Goal: Information Seeking & Learning: Learn about a topic

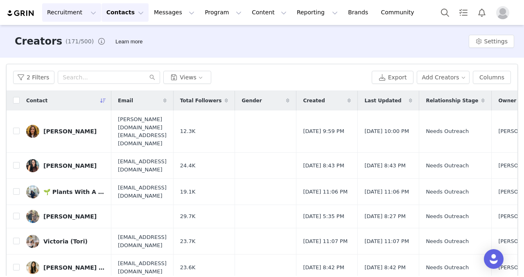
click at [65, 13] on button "Recruitment Recruitment" at bounding box center [71, 12] width 59 height 18
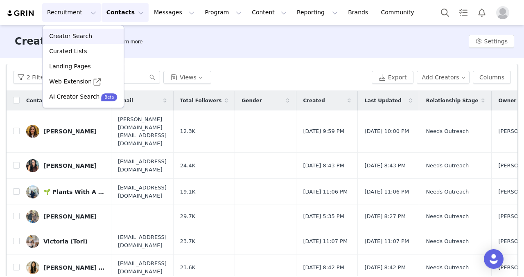
click at [64, 38] on p "Creator Search" at bounding box center [70, 36] width 43 height 9
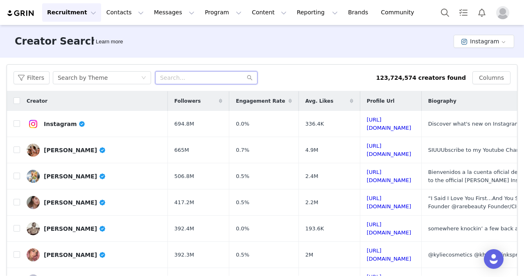
click at [178, 75] on input "text" at bounding box center [206, 77] width 102 height 13
click at [111, 75] on div "Search by Theme" at bounding box center [99, 78] width 83 height 12
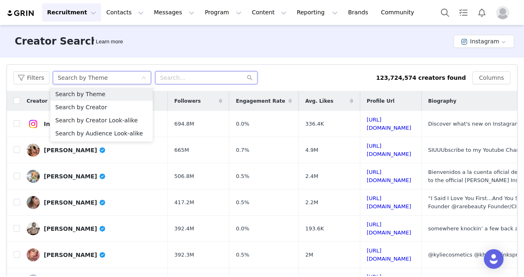
click at [171, 72] on input "text" at bounding box center [206, 77] width 102 height 13
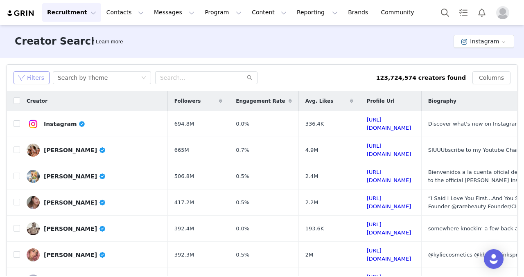
click at [29, 77] on button "Filters" at bounding box center [32, 77] width 36 height 13
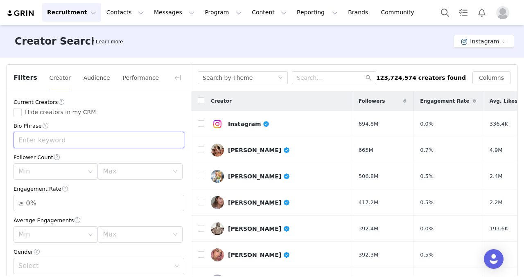
click at [55, 140] on input "text" at bounding box center [99, 140] width 171 height 16
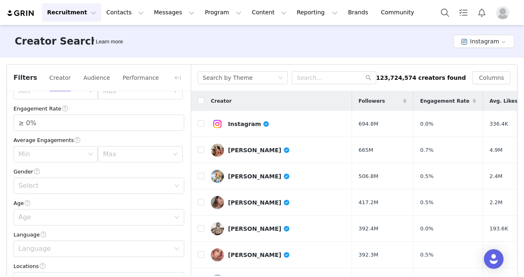
scroll to position [81, 0]
click at [43, 221] on div "Age" at bounding box center [94, 217] width 152 height 8
type input "Home"
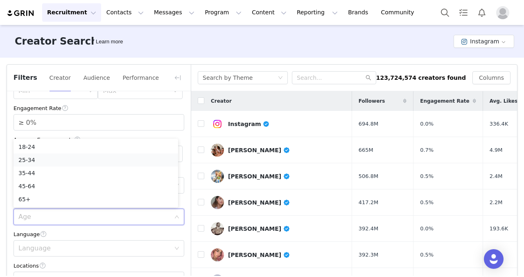
click at [58, 158] on li "25-34" at bounding box center [96, 160] width 165 height 13
click at [58, 158] on div "Min" at bounding box center [51, 154] width 66 height 8
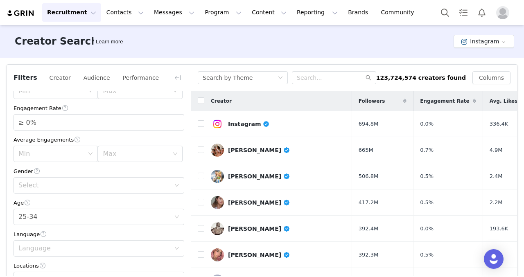
drag, startPoint x: 140, startPoint y: 169, endPoint x: 111, endPoint y: 171, distance: 28.3
click at [111, 171] on div "Gender" at bounding box center [99, 171] width 171 height 9
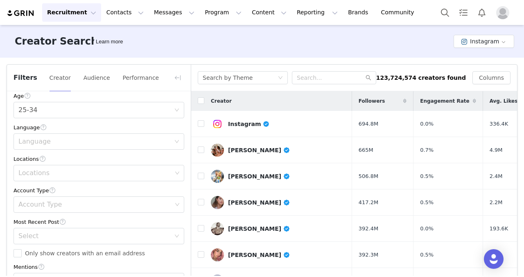
scroll to position [195, 0]
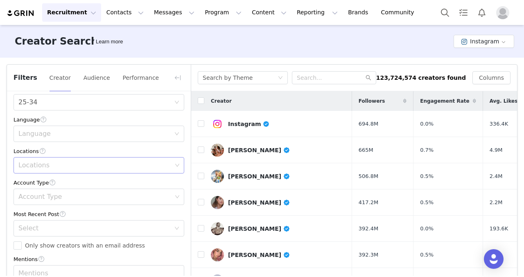
click at [70, 163] on div "Locations" at bounding box center [95, 165] width 154 height 8
click at [89, 168] on div "Locations" at bounding box center [95, 165] width 154 height 8
click at [132, 149] on div "Locations" at bounding box center [99, 151] width 171 height 9
click at [133, 159] on div "Locations" at bounding box center [96, 166] width 160 height 16
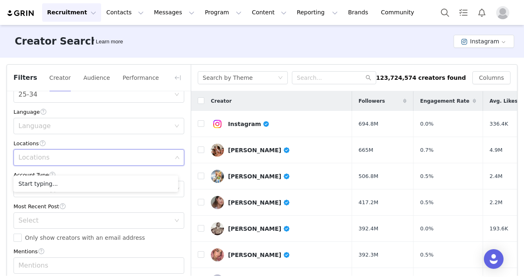
scroll to position [267, 0]
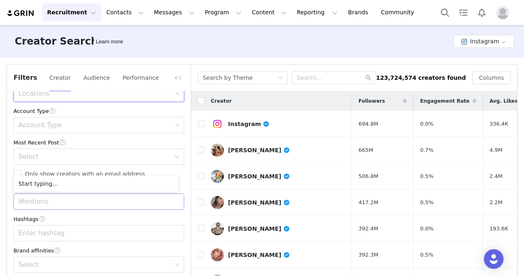
click at [93, 198] on div "Mentions" at bounding box center [95, 202] width 154 height 8
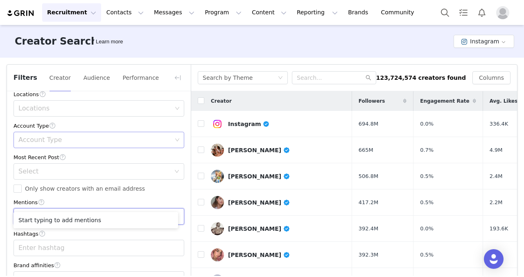
click at [120, 138] on div "Account Type" at bounding box center [95, 140] width 154 height 8
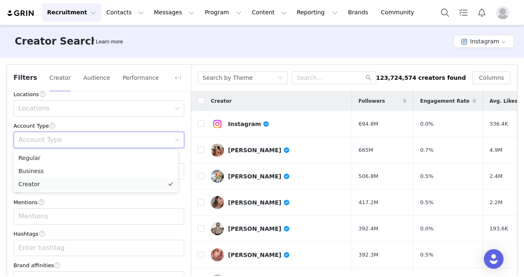
click at [91, 183] on li "Creator" at bounding box center [96, 184] width 165 height 13
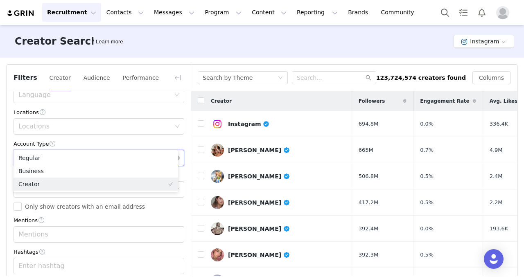
scroll to position [227, 0]
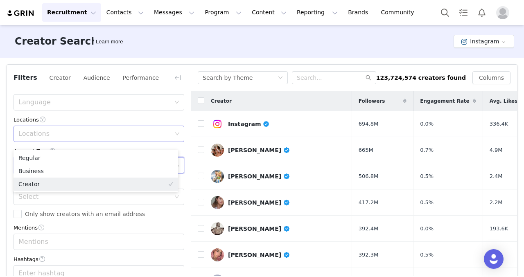
click at [108, 137] on div "Locations" at bounding box center [95, 134] width 154 height 8
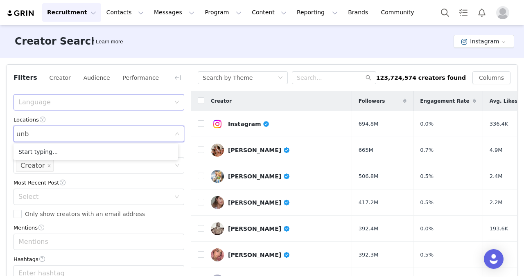
type input "un"
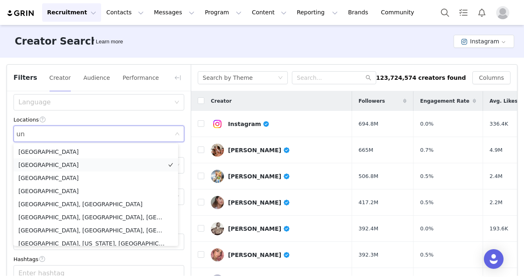
click at [64, 170] on li "[GEOGRAPHIC_DATA]" at bounding box center [96, 164] width 165 height 13
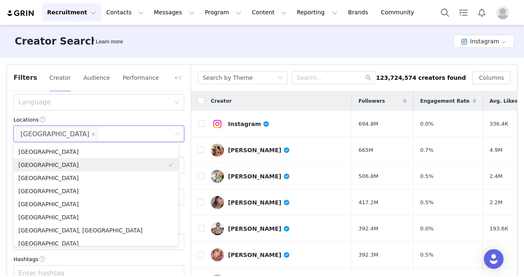
click at [112, 112] on div "Current Creators Hide creators in my CRM Bio Phrase Home Follower Count Min Max…" at bounding box center [99, 91] width 184 height 455
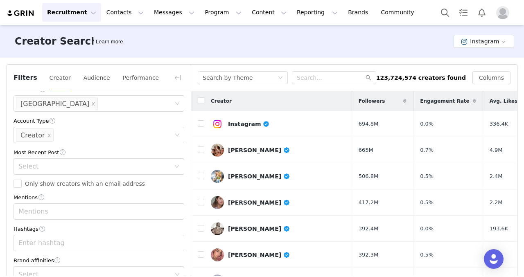
scroll to position [267, 0]
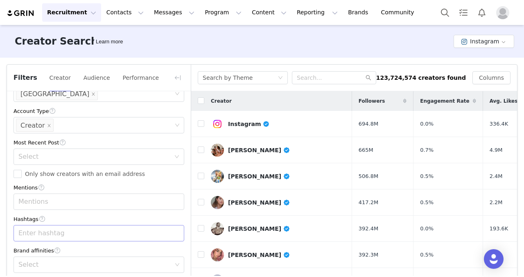
click at [70, 232] on div "Enter hashtag" at bounding box center [95, 233] width 154 height 8
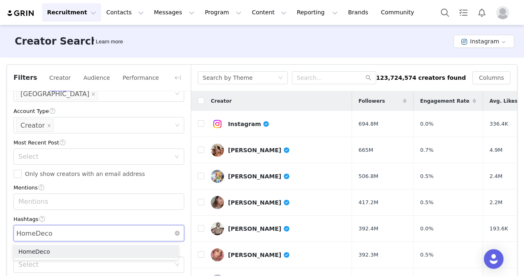
type input "HomeDecor"
click at [62, 253] on li "HomeDecor" at bounding box center [96, 251] width 165 height 13
type input "Bedroom"
click at [62, 253] on li "Bedroom" at bounding box center [96, 251] width 165 height 13
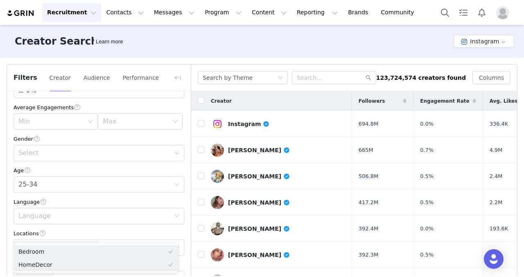
scroll to position [0, 0]
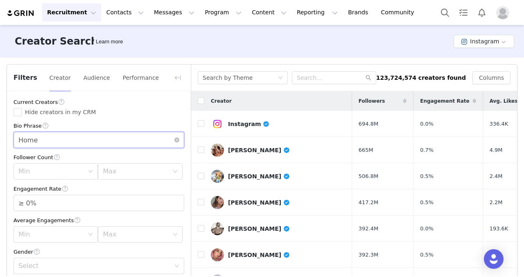
drag, startPoint x: 81, startPoint y: 140, endPoint x: 1, endPoint y: 138, distance: 80.3
drag, startPoint x: 1, startPoint y: 138, endPoint x: 45, endPoint y: 144, distance: 44.2
click at [45, 144] on input "Home" at bounding box center [99, 140] width 171 height 16
drag, startPoint x: 45, startPoint y: 144, endPoint x: 0, endPoint y: 142, distance: 45.1
click at [0, 142] on div "Filters Creator Audience Performance Current Creators Hide creators in my CRM B…" at bounding box center [262, 187] width 524 height 259
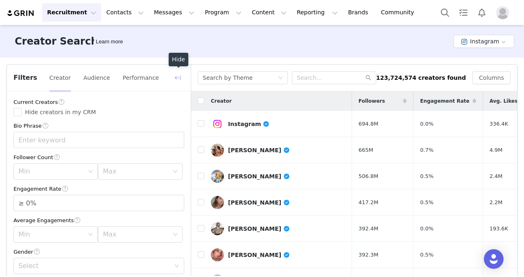
click at [182, 77] on button "button" at bounding box center [177, 77] width 13 height 13
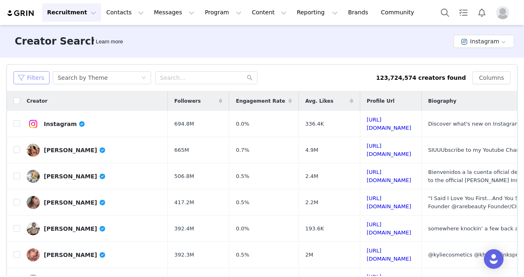
click at [46, 76] on button "Filters" at bounding box center [32, 77] width 36 height 13
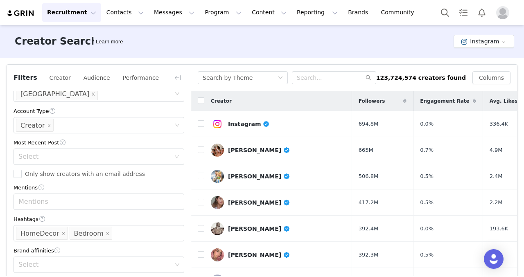
scroll to position [40, 0]
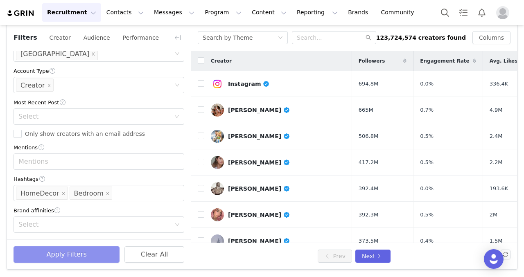
click at [82, 254] on button "Apply Filters" at bounding box center [67, 254] width 106 height 16
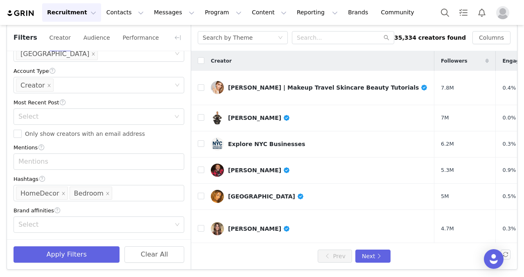
click at [75, 213] on div "Brand affinities" at bounding box center [99, 210] width 171 height 9
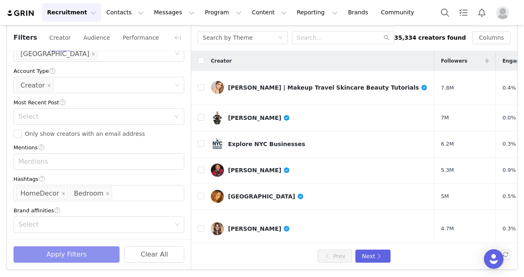
click at [109, 254] on button "Apply Filters" at bounding box center [67, 254] width 106 height 16
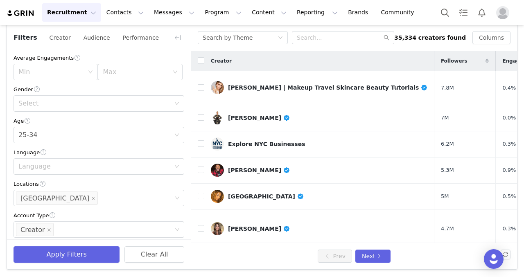
scroll to position [123, 0]
